Goal: Transaction & Acquisition: Purchase product/service

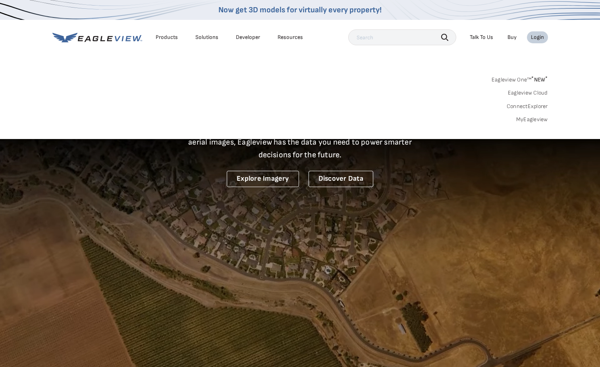
drag, startPoint x: 0, startPoint y: 0, endPoint x: 530, endPoint y: 118, distance: 542.5
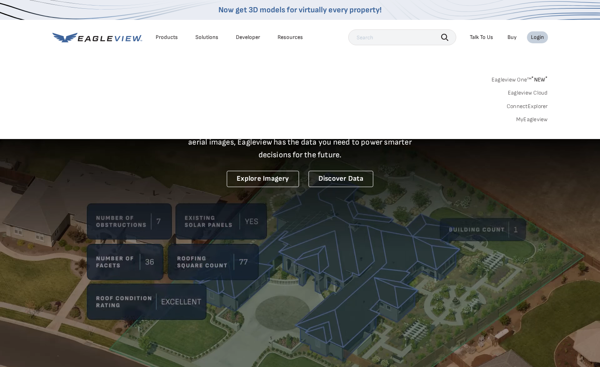
click at [530, 118] on link "MyEagleview" at bounding box center [532, 119] width 32 height 7
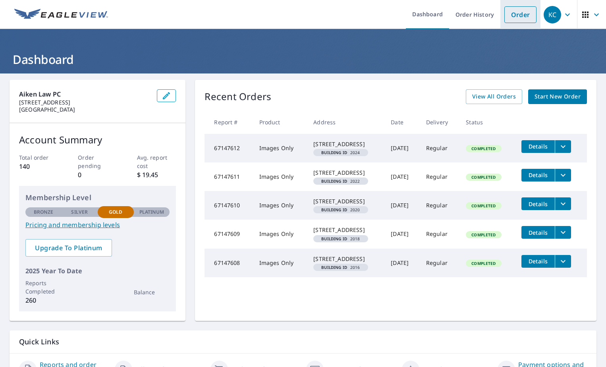
click at [522, 18] on link "Order" at bounding box center [520, 14] width 32 height 17
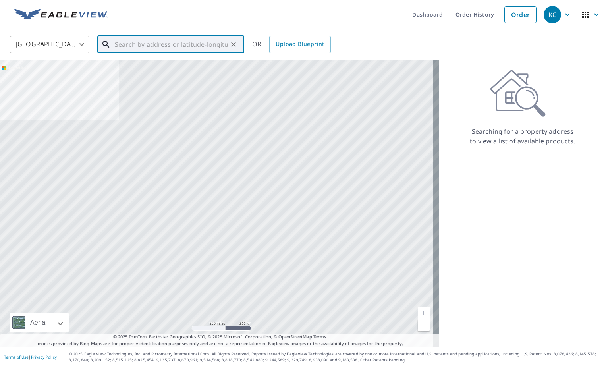
click at [137, 41] on input "text" at bounding box center [171, 44] width 113 height 22
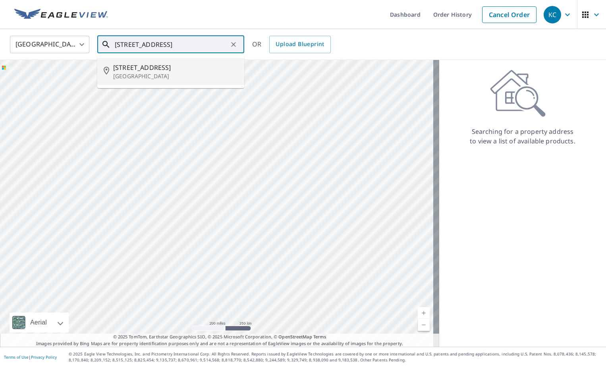
click at [137, 71] on span "[STREET_ADDRESS]" at bounding box center [175, 68] width 125 height 10
type input "[STREET_ADDRESS]"
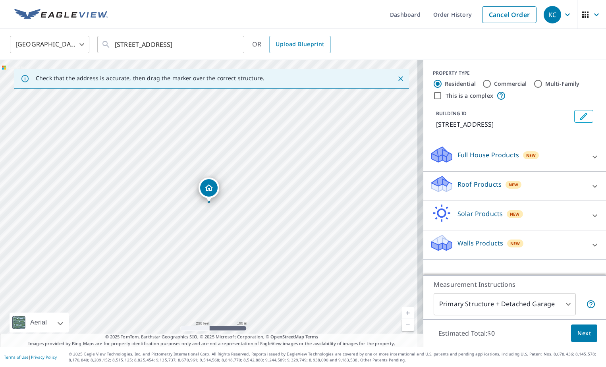
click at [208, 189] on icon "Dropped pin, building 1, Residential property, 4262 Onega Cir West Palm Beach, …" at bounding box center [209, 188] width 10 height 10
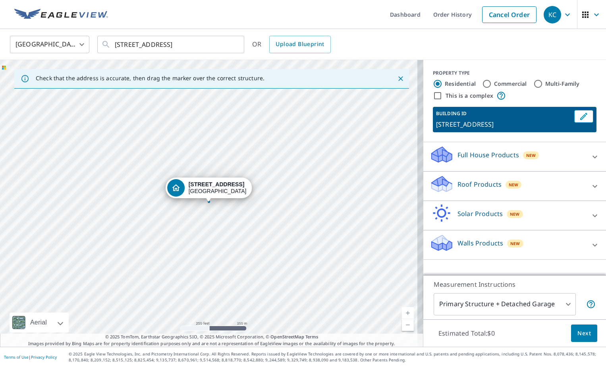
click at [590, 184] on icon at bounding box center [595, 186] width 10 height 10
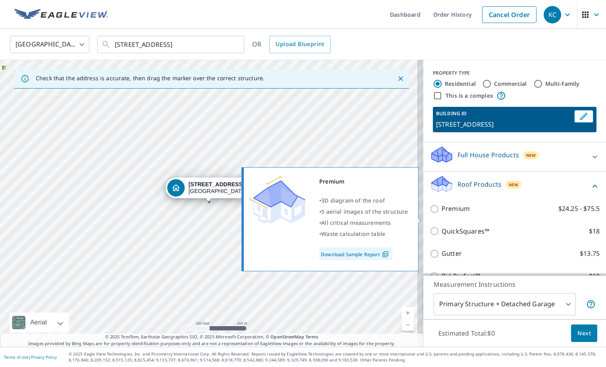
click at [435, 214] on input "Premium $24.25 - $75.5" at bounding box center [436, 209] width 12 height 10
checkbox input "true"
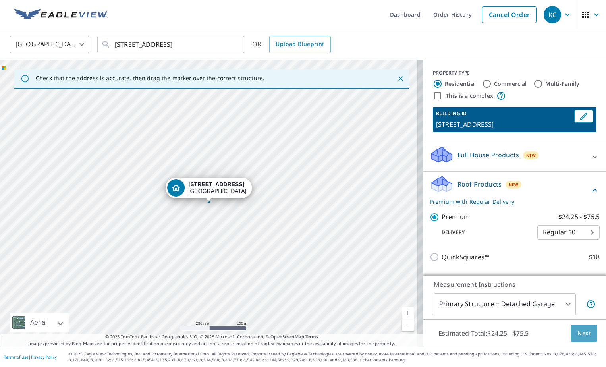
click at [582, 331] on span "Next" at bounding box center [583, 333] width 13 height 10
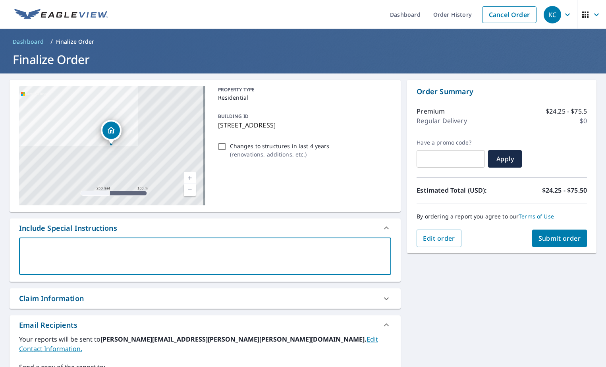
click at [59, 250] on textarea at bounding box center [205, 256] width 361 height 23
type textarea "P"
type textarea "x"
type textarea "Pl"
type textarea "x"
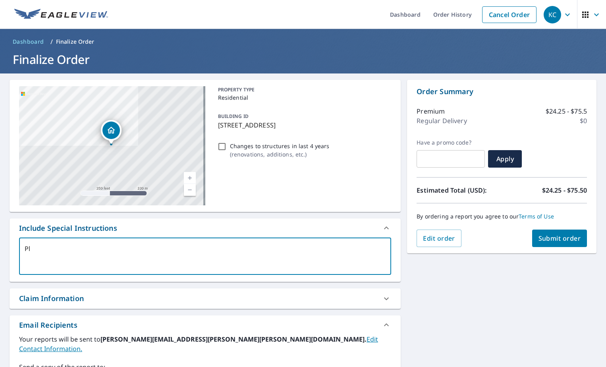
type textarea "Ple"
type textarea "x"
type textarea "Plea"
type textarea "x"
type textarea "Pleas"
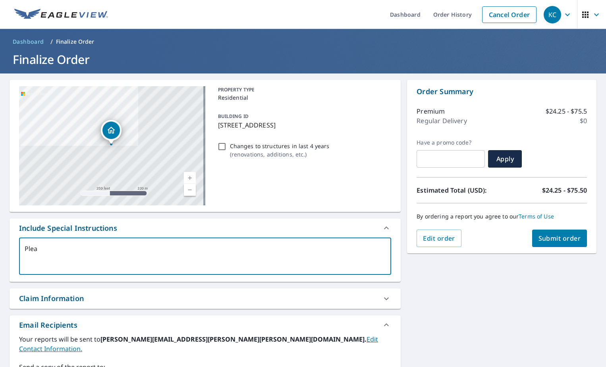
type textarea "x"
type textarea "Please"
type textarea "x"
type textarea "Please"
type textarea "x"
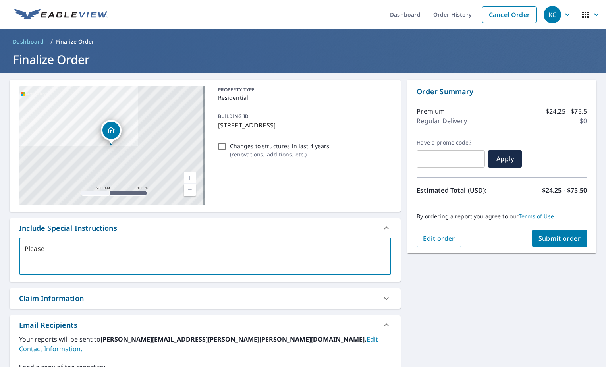
type textarea "Please a"
type textarea "x"
type textarea "Please al"
type textarea "x"
type textarea "Please als"
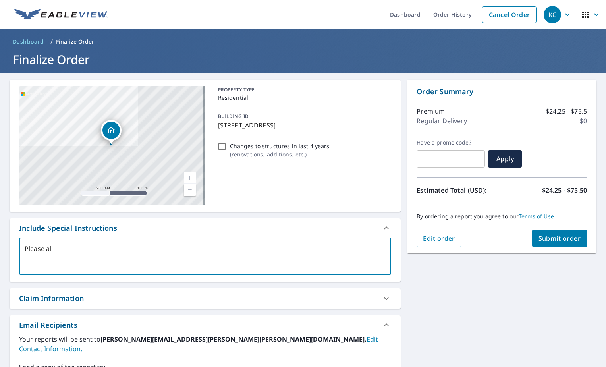
type textarea "x"
type textarea "Please also"
type textarea "x"
type textarea "Please also"
type textarea "x"
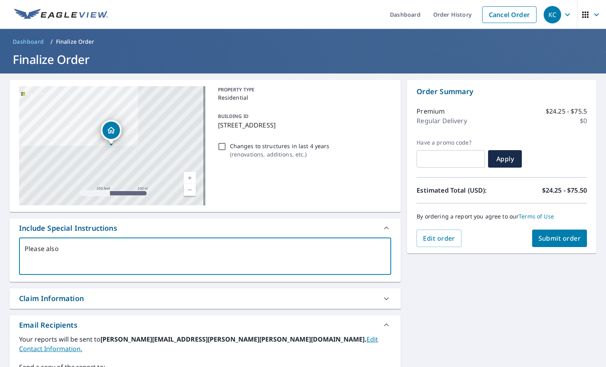
type textarea "Please also i"
type textarea "x"
type textarea "Please also in"
type textarea "x"
type textarea "Please also incl"
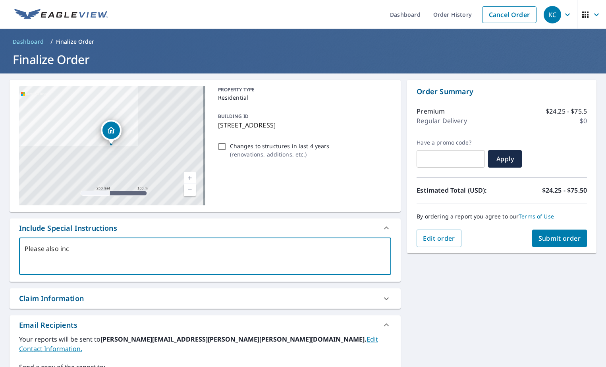
type textarea "x"
type textarea "Please also inclu"
type textarea "x"
type textarea "Please also includ"
type textarea "x"
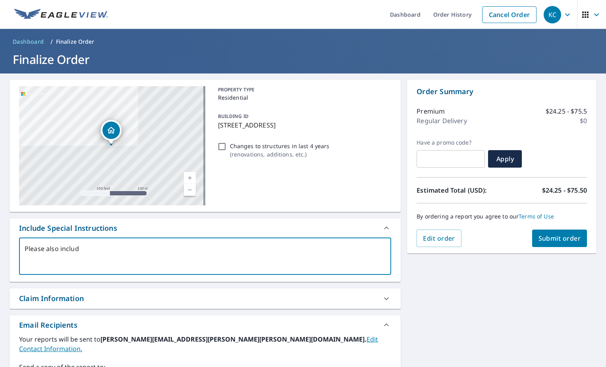
type textarea "Please also include"
type textarea "x"
type textarea "Please also include"
type textarea "x"
type textarea "Please also include a"
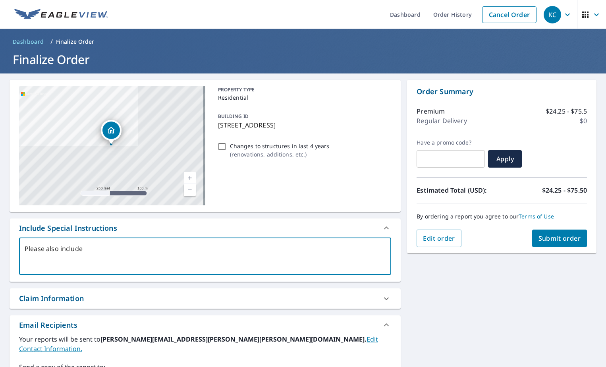
type textarea "x"
type textarea "Please also include ae"
type textarea "x"
type textarea "Please also include aer"
type textarea "x"
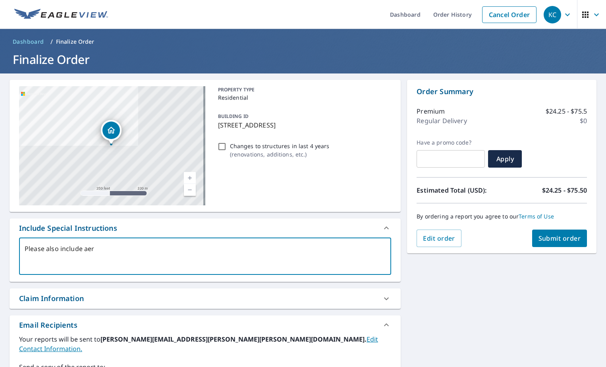
type textarea "Please also include aeri"
type textarea "x"
type textarea "Please also include aeria"
type textarea "x"
type textarea "Please also include aerial"
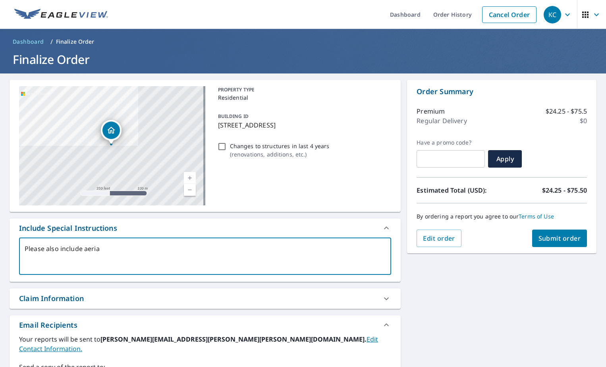
type textarea "x"
type textarea "Please also include aerial"
type textarea "x"
type textarea "Please also include aerial i"
type textarea "x"
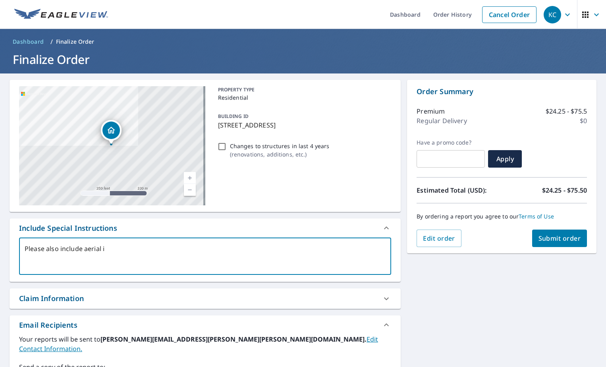
type textarea "Please also include aerial im"
type textarea "x"
type textarea "Please also include aerial ima"
type textarea "x"
type textarea "Please also include aerial imag"
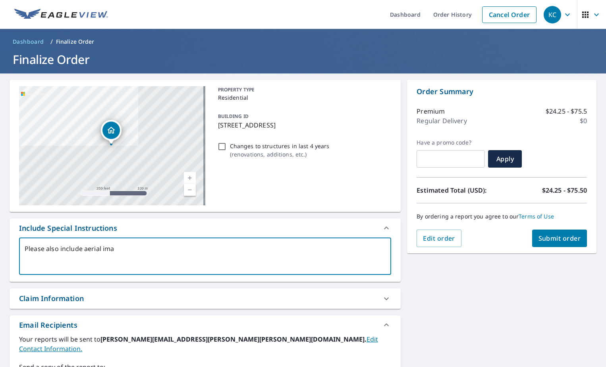
type textarea "x"
type textarea "Please also include aerial image"
type textarea "x"
type textarea "Please also include aerial images"
type textarea "x"
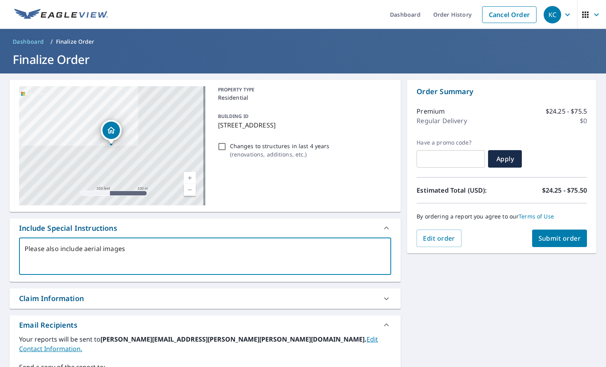
type textarea "Please also include aerial images"
type textarea "x"
type textarea "Please also include aerial images f"
type textarea "x"
type textarea "Please also include aerial images fo"
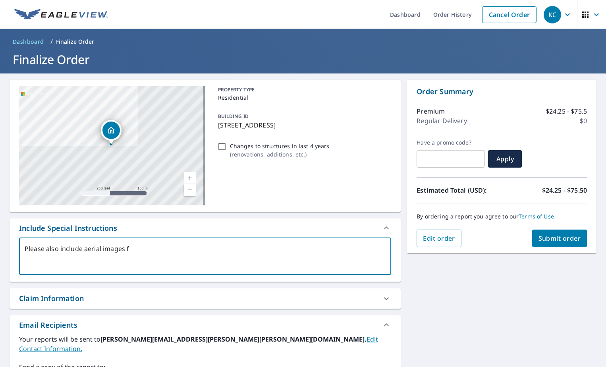
type textarea "x"
type textarea "Please also include aerial images for"
type textarea "x"
type textarea "Please also include aerial images for"
type textarea "x"
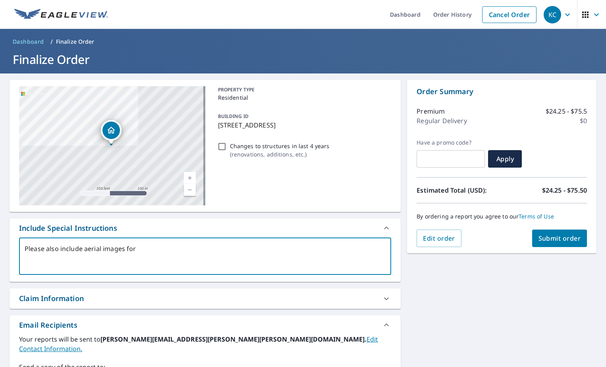
type textarea "Please also include aerial images for t"
type textarea "x"
type textarea "Please also include aerial images for th"
type textarea "x"
type textarea "Please also include aerial images for the"
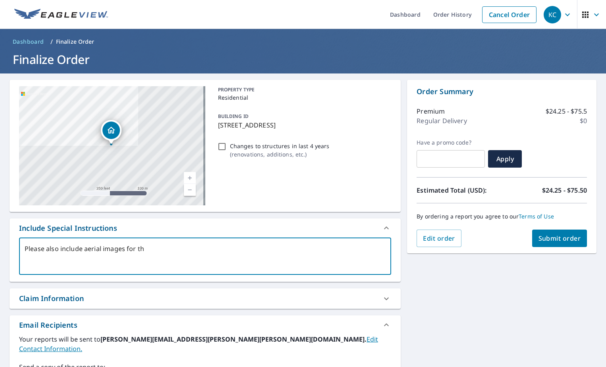
type textarea "x"
type textarea "Please also include aerial images for the"
type textarea "x"
type textarea "Please also include aerial images for the y"
type textarea "x"
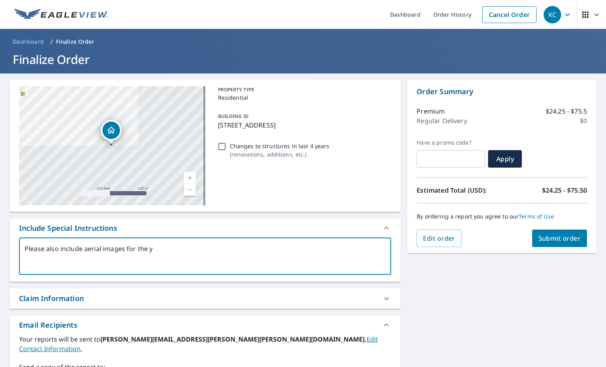
type textarea "Please also include aerial images for the ye"
type textarea "x"
type textarea "Please also include aerial images for the yea"
type textarea "x"
type textarea "Please also include aerial images for the year"
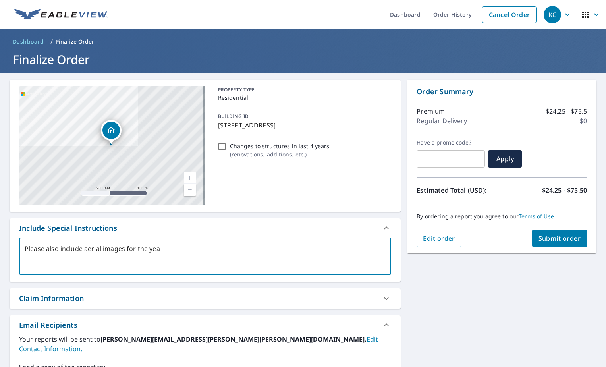
type textarea "x"
type textarea "Please also include aerial images for the years"
type textarea "x"
type textarea "Please also include aerial images for the years"
type textarea "x"
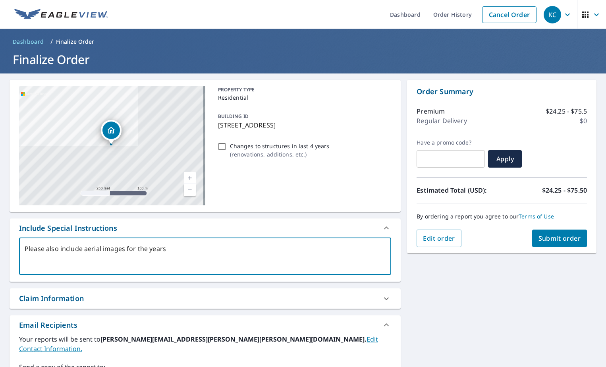
type textarea "Please also include aerial images for the years 2"
type textarea "x"
type textarea "Please also include aerial images for the years 20"
type textarea "x"
type textarea "Please also include aerial images for the years 201"
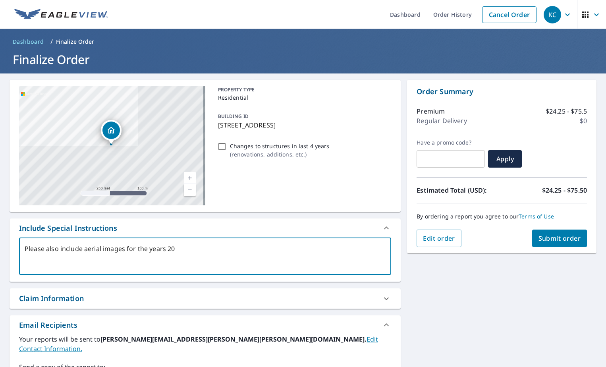
type textarea "x"
type textarea "Please also include aerial images for the years 2016"
type textarea "x"
type textarea "Please also include aerial images for the years 2016"
type textarea "x"
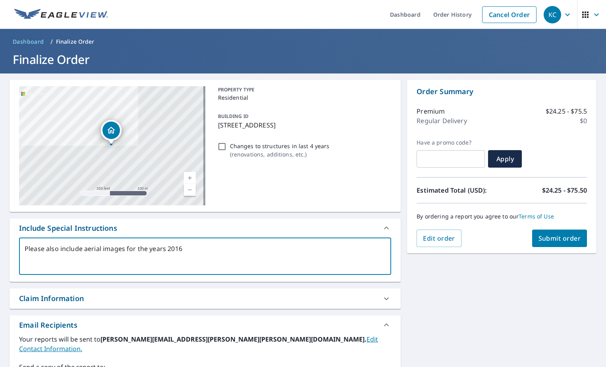
type textarea "Please also include aerial images for the years 2016 t"
type textarea "x"
type textarea "Please also include aerial images for the years 2016 to"
type textarea "x"
type textarea "Please also include aerial images for the years 2016 to"
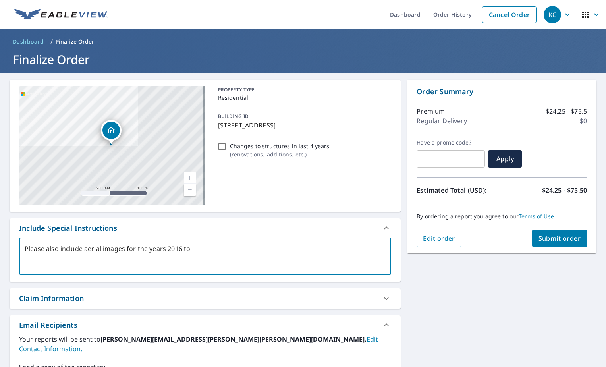
type textarea "x"
type textarea "Please also include aerial images for the years 2016 to t"
type textarea "x"
type textarea "Please also include aerial images for the years 2016 to th"
type textarea "x"
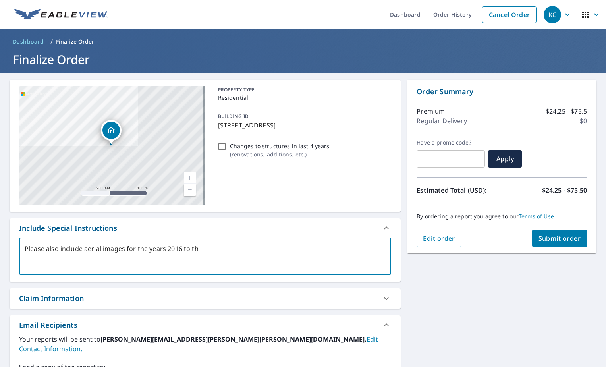
type textarea "Please also include aerial images for the years 2016 to the"
type textarea "x"
type textarea "Please also include aerial images for the years 2016 to the"
type textarea "x"
type textarea "Please also include aerial images for the years 2016 to the p"
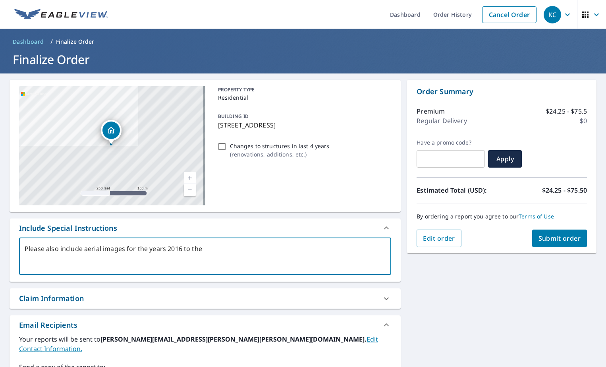
type textarea "x"
type textarea "Please also include aerial images for the years 2016 to the pr"
type textarea "x"
type textarea "Please also include aerial images for the years 2016 to the prs"
type textarea "x"
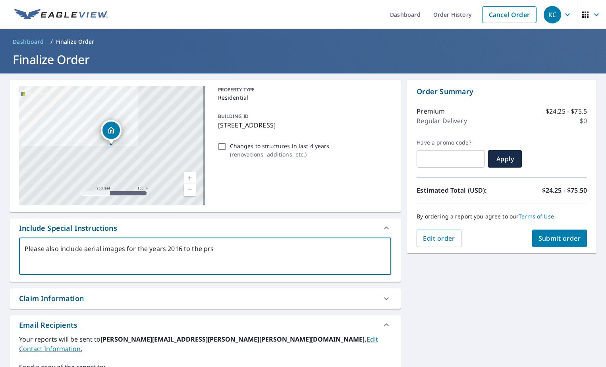
type textarea "Please also include aerial images for the years 2016 to the pr"
type textarea "x"
type textarea "Please also include aerial images for the years 2016 to the pre"
type textarea "x"
type textarea "Please also include aerial images for the years 2016 to the pren"
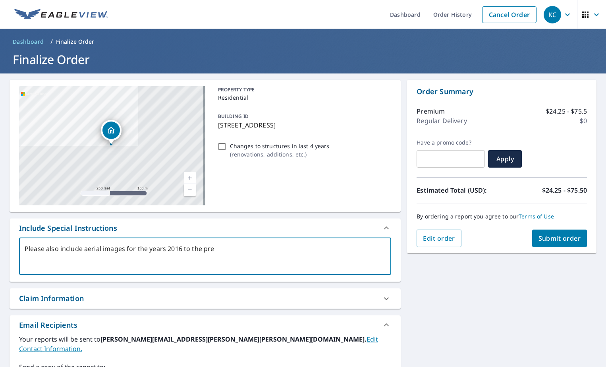
type textarea "x"
type textarea "Please also include aerial images for the years 2016 to the prens"
type textarea "x"
type textarea "Please also include aerial images for the years 2016 to the prense"
type textarea "x"
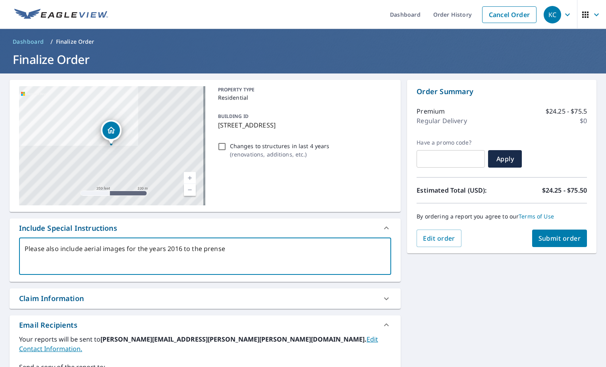
type textarea "Please also include aerial images for the years 2016 to the prenset"
type textarea "x"
type textarea "Please also include aerial images for the years 2016 to the prense"
type textarea "x"
type textarea "Please also include aerial images for the years 2016 to the prens"
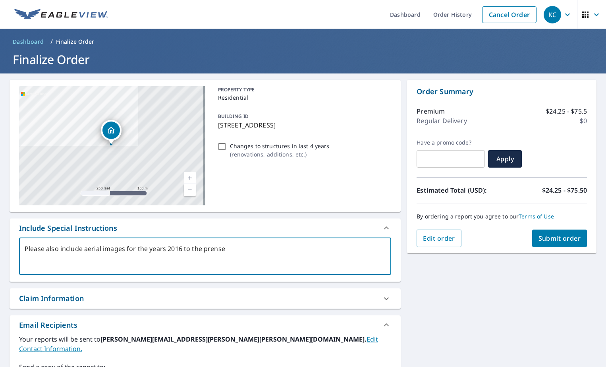
type textarea "x"
type textarea "Please also include aerial images for the years 2016 to the pren"
type textarea "x"
type textarea "Please also include aerial images for the years 2016 to the pre"
type textarea "x"
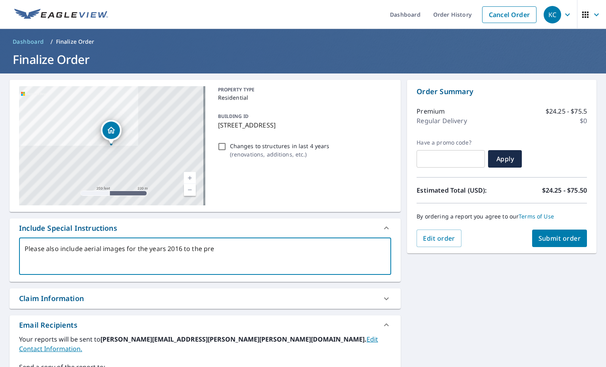
type textarea "Please also include aerial images for the years 2016 to the pres"
type textarea "x"
type textarea "Please also include aerial images for the years 2016 to the prese"
type textarea "x"
type textarea "Please also include aerial images for the years 2016 to the presen"
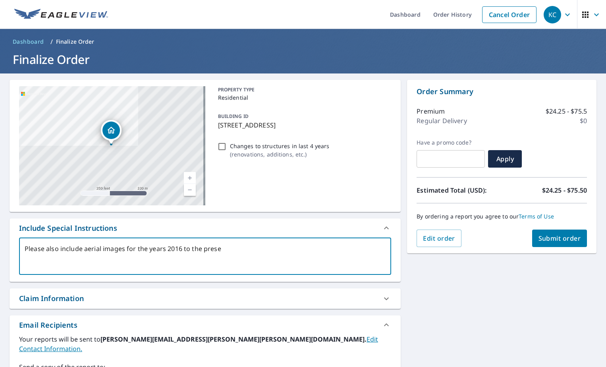
type textarea "x"
type textarea "Please also include aerial images for the years 2016 to the present"
type textarea "x"
type textarea "Please also include aerial images for the years 2016 to the present."
type textarea "x"
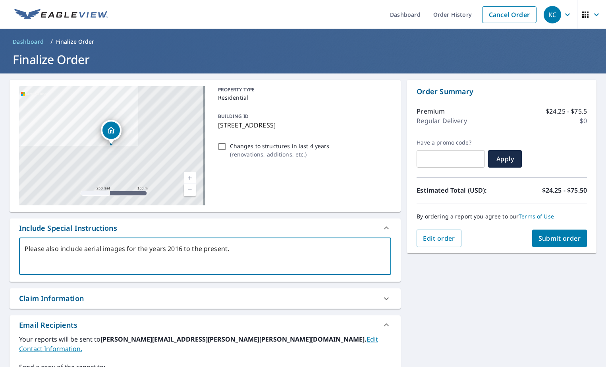
type textarea "Please also include aerial images for the years 2016 to the present."
click at [386, 299] on icon at bounding box center [387, 299] width 10 height 10
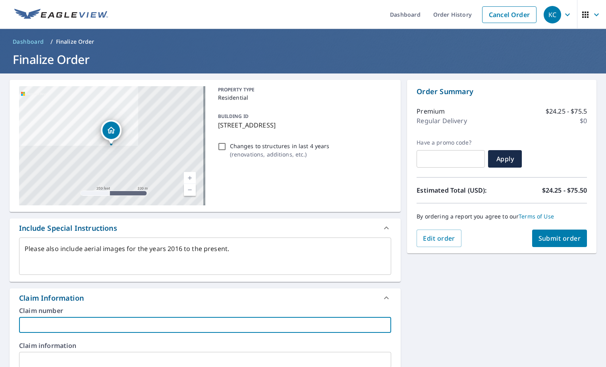
paste input "00104814035"
type textarea "x"
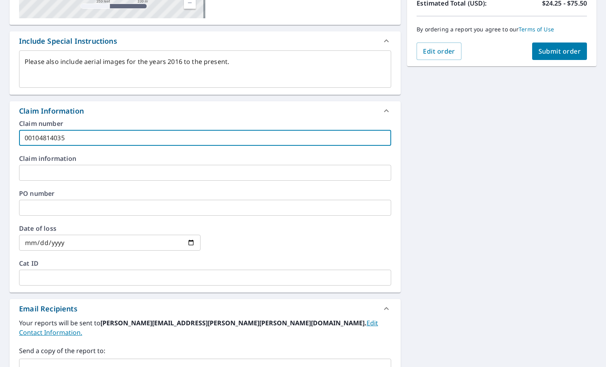
scroll to position [238, 0]
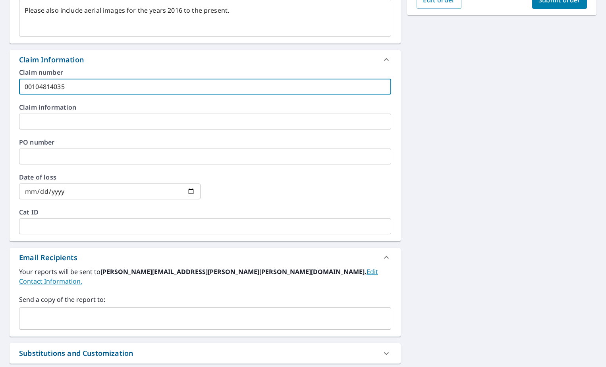
type input "00104814035"
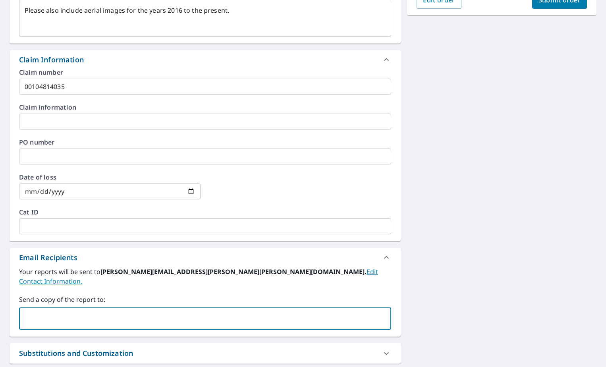
click at [28, 311] on input "text" at bounding box center [199, 318] width 353 height 15
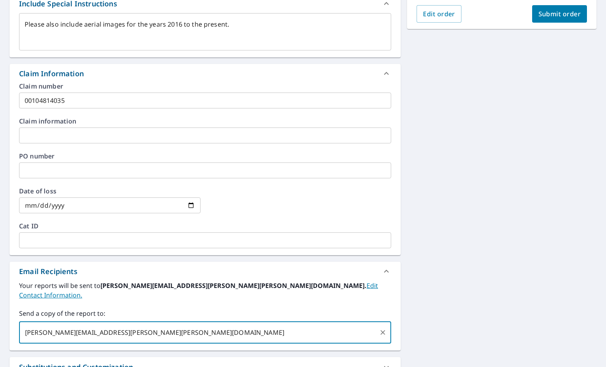
scroll to position [66, 0]
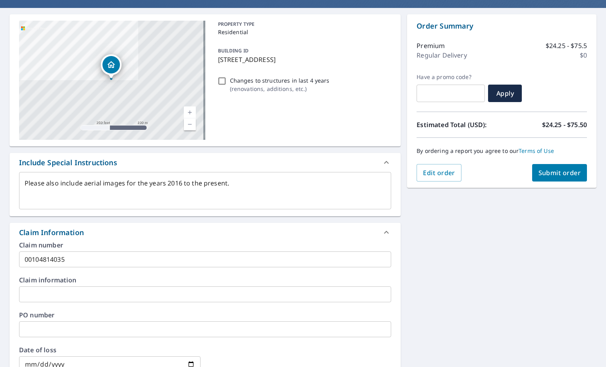
type input "[PERSON_NAME][EMAIL_ADDRESS][PERSON_NAME][PERSON_NAME][DOMAIN_NAME]"
type textarea "x"
drag, startPoint x: 558, startPoint y: 170, endPoint x: 540, endPoint y: 264, distance: 95.5
click at [552, 265] on div "[STREET_ADDRESS] Aerial Road A standard road map Aerial A detailed look from ab…" at bounding box center [303, 301] width 606 height 586
click at [220, 82] on input "Changes to structures in last 4 years ( renovations, additions, etc. )" at bounding box center [222, 81] width 10 height 10
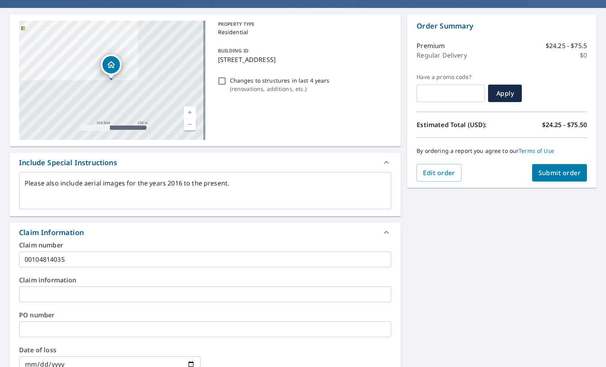
checkbox input "true"
click at [543, 175] on span "Submit order" at bounding box center [559, 172] width 42 height 9
type textarea "x"
